Goal: Task Accomplishment & Management: Manage account settings

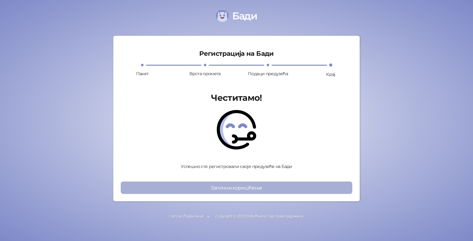
click at [248, 185] on button "Започни коришћење" at bounding box center [236, 187] width 231 height 12
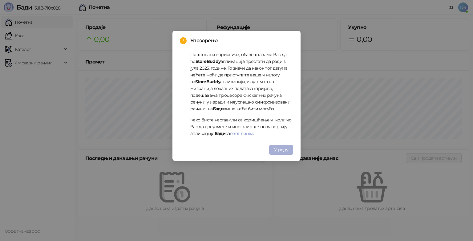
click at [285, 148] on span "У реду" at bounding box center [281, 150] width 14 height 6
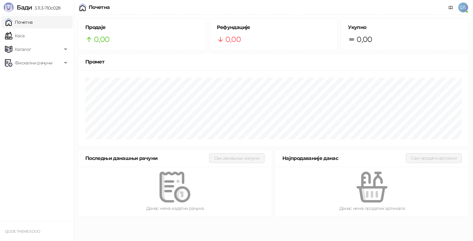
click at [464, 9] on span "DS" at bounding box center [463, 7] width 10 height 10
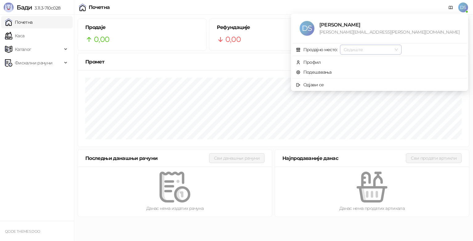
click at [398, 48] on span "Седиште" at bounding box center [370, 49] width 54 height 9
click at [409, 65] on div "Седиште" at bounding box center [425, 62] width 59 height 10
click at [376, 63] on span "Профил" at bounding box center [379, 62] width 167 height 7
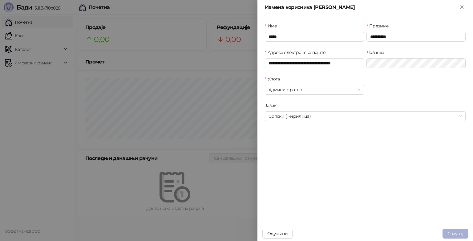
click at [451, 234] on button "Сачувај" at bounding box center [455, 233] width 26 height 10
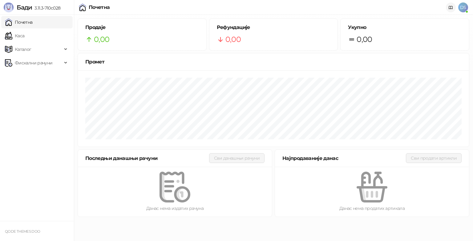
click at [450, 6] on icon at bounding box center [451, 7] width 4 height 3
click at [463, 9] on span "DS" at bounding box center [463, 7] width 10 height 10
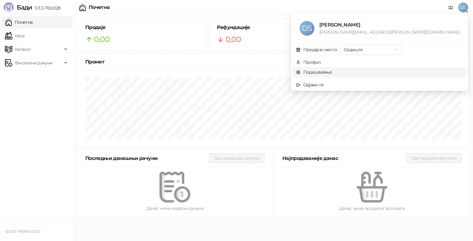
click at [331, 70] on link "Подешавања" at bounding box center [314, 72] width 36 height 6
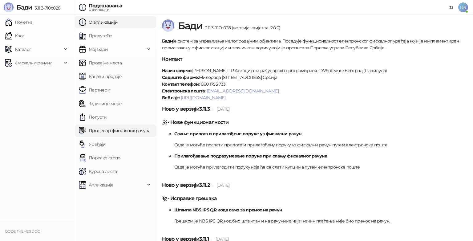
click at [119, 131] on link "Процесор фискалних рачуна" at bounding box center [114, 130] width 71 height 12
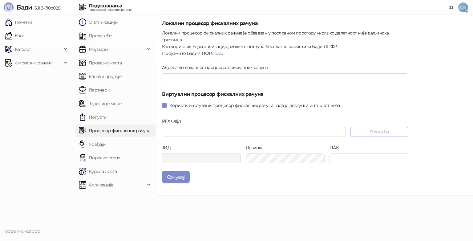
click at [382, 127] on button "Пронађи" at bounding box center [379, 132] width 58 height 10
type input "**********"
click at [361, 153] on input "ПАК" at bounding box center [368, 158] width 79 height 10
type input "******"
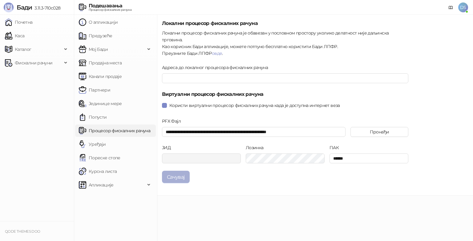
click at [169, 170] on button "Сачувај" at bounding box center [176, 176] width 28 height 12
click at [107, 34] on link "Предузеће" at bounding box center [95, 36] width 33 height 12
